Goal: Transaction & Acquisition: Purchase product/service

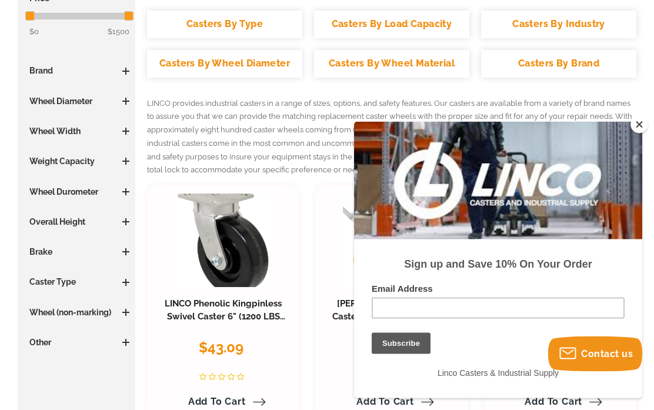
click at [634, 133] on button "Close" at bounding box center [639, 125] width 18 height 18
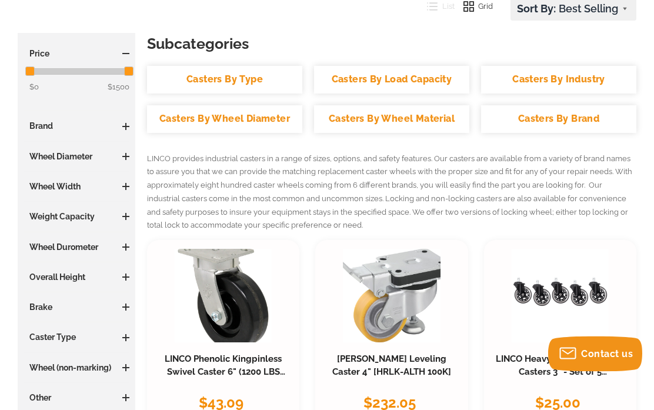
scroll to position [186, 0]
click at [268, 82] on link "Casters By Type" at bounding box center [224, 80] width 155 height 28
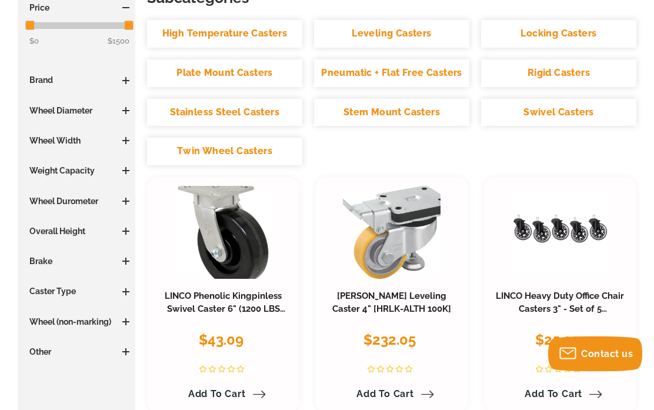
scroll to position [232, 0]
click at [564, 116] on link "Swivel Casters" at bounding box center [558, 113] width 155 height 28
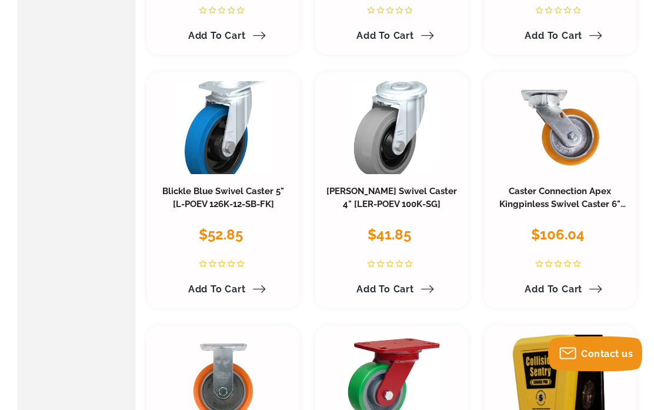
scroll to position [2778, 0]
click at [429, 186] on link "[PERSON_NAME] Swivel Caster 4" [LER-POEV 100K-SG]" at bounding box center [391, 198] width 130 height 24
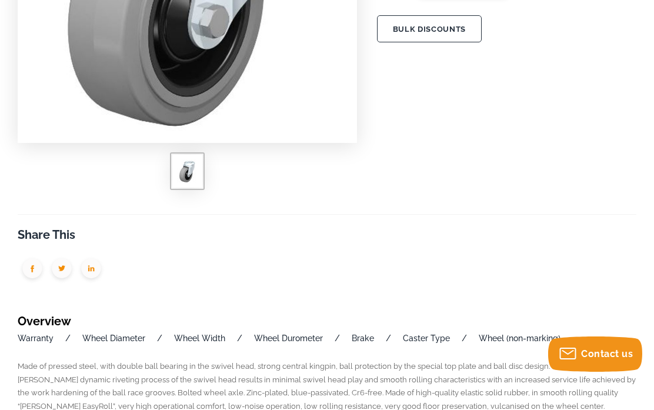
scroll to position [357, 0]
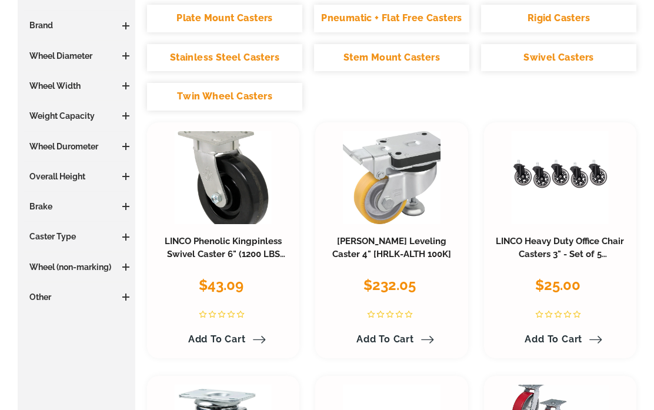
scroll to position [286, 0]
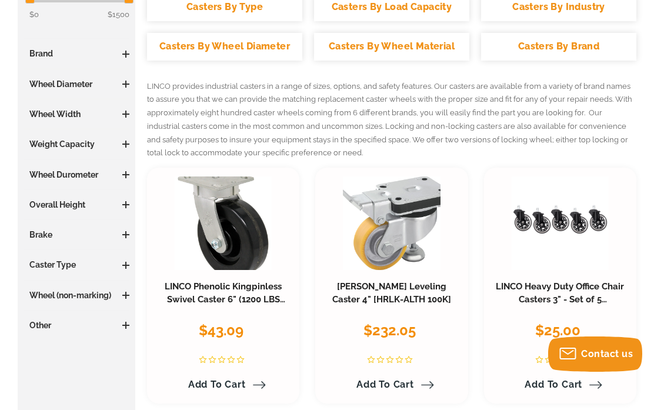
scroll to position [267, 0]
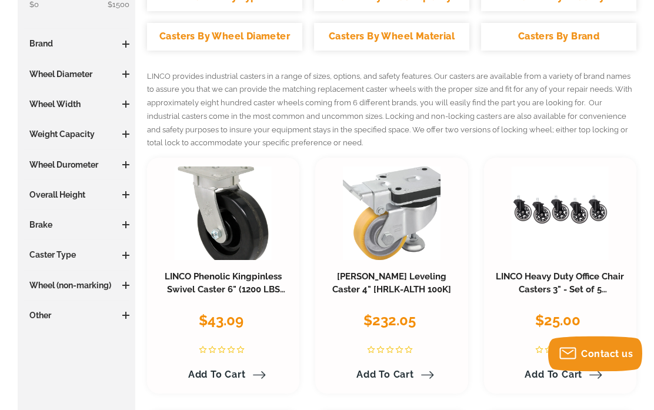
click at [46, 132] on h3 "Weight Capacity" at bounding box center [77, 135] width 106 height 12
click at [67, 132] on h3 "Weight Capacity" at bounding box center [77, 135] width 106 height 12
click at [120, 129] on h3 "Weight Capacity" at bounding box center [77, 135] width 106 height 12
click at [55, 135] on h3 "Weight Capacity" at bounding box center [77, 135] width 106 height 12
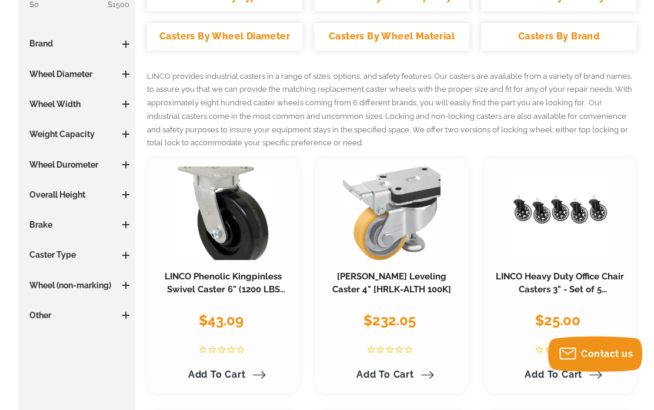
click at [119, 129] on h3 "Weight Capacity" at bounding box center [77, 134] width 106 height 12
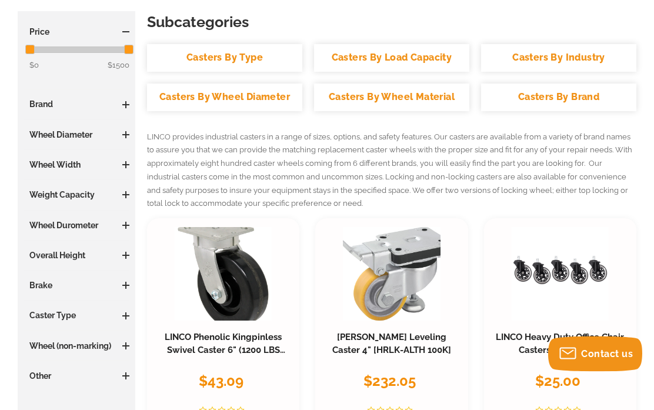
click at [128, 193] on span at bounding box center [125, 195] width 7 height 7
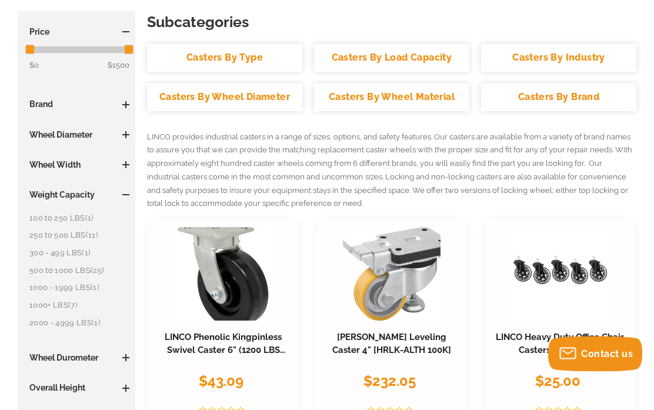
scroll to position [208, 0]
click at [83, 320] on link "2000 - 4999 LBS (1)" at bounding box center [79, 322] width 100 height 13
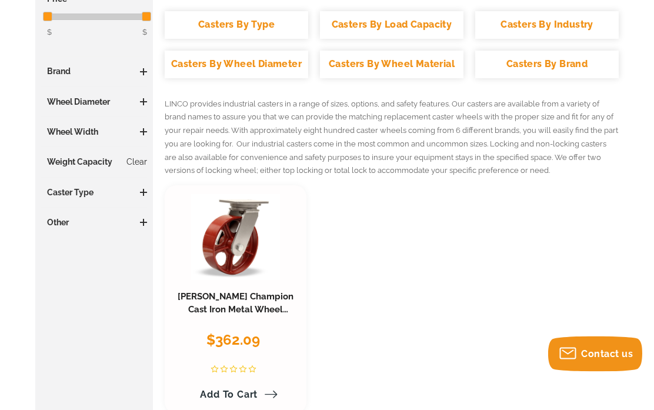
scroll to position [258, 0]
click at [284, 299] on link "Hamilton Champion Cast Iron Metal Wheel Swivel Caster 10" x 3" (2600 LBS Cap)" at bounding box center [235, 315] width 117 height 49
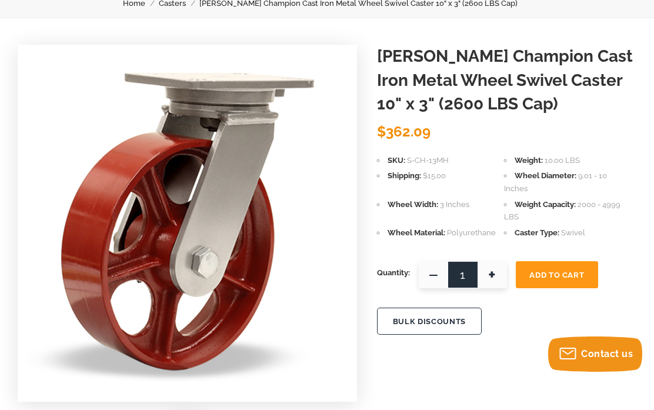
scroll to position [87, 0]
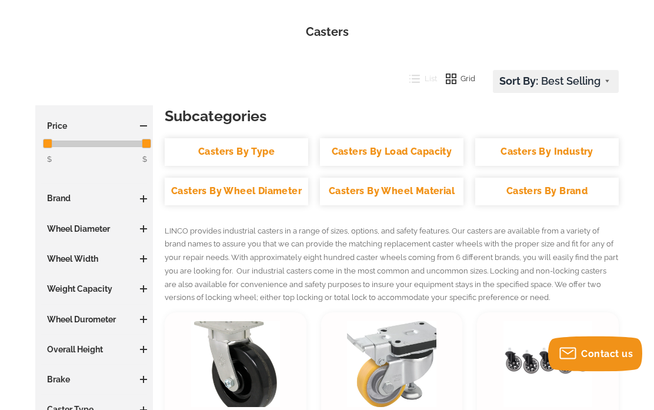
scroll to position [131, 0]
click at [561, 85] on select "Featured Items Newest Items Best Selling A to Z Z to A By Review Price: Ascendi…" at bounding box center [555, 82] width 125 height 22
select select "priceasc"
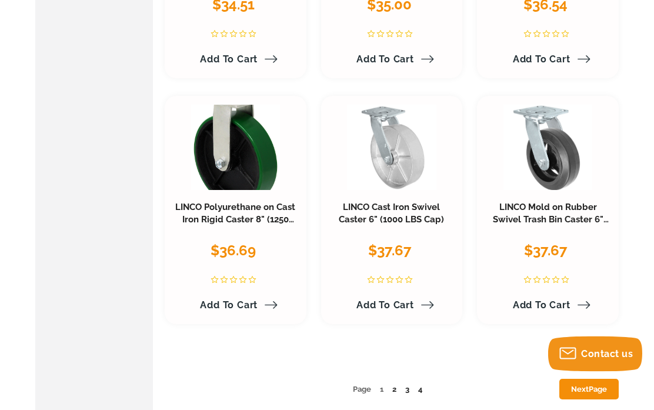
scroll to position [5015, 0]
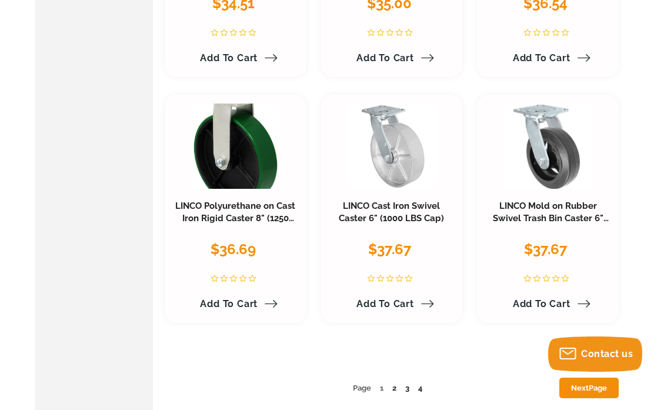
click at [584, 377] on link "Next Page" at bounding box center [588, 387] width 59 height 21
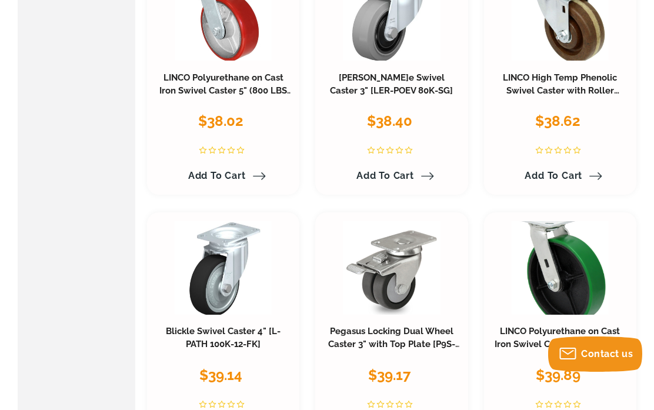
scroll to position [965, 0]
